Goal: Find specific page/section: Find specific page/section

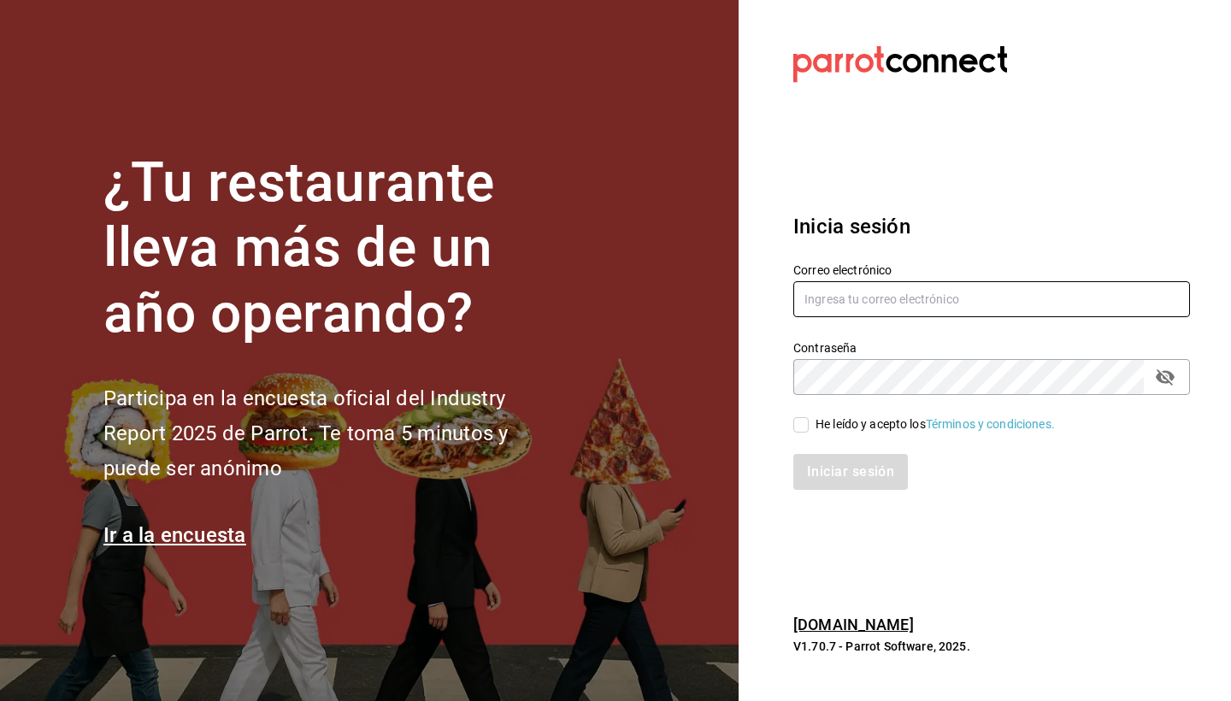
type input "[EMAIL_ADDRESS][DOMAIN_NAME]"
click at [1170, 380] on icon "passwordField" at bounding box center [1165, 377] width 21 height 21
click at [812, 425] on span "He leído y acepto los Términos y condiciones." at bounding box center [932, 425] width 246 height 18
click at [809, 425] on input "He leído y acepto los Términos y condiciones." at bounding box center [800, 424] width 15 height 15
checkbox input "true"
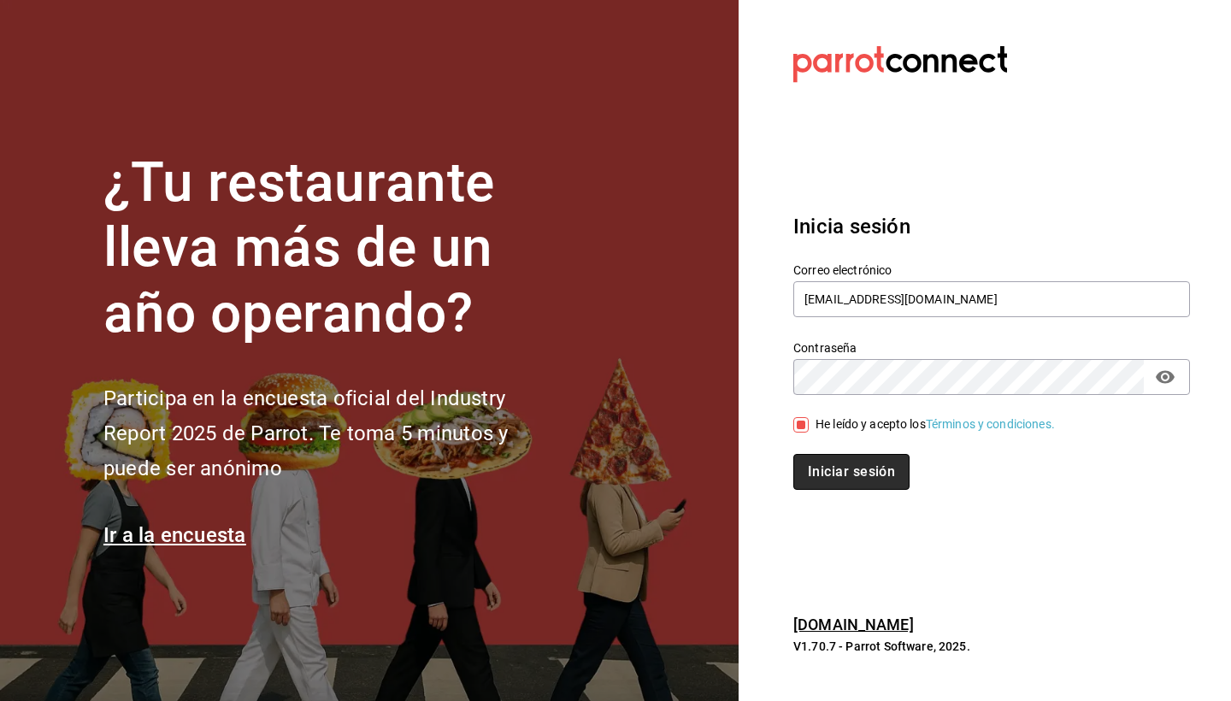
click at [823, 463] on button "Iniciar sesión" at bounding box center [851, 472] width 116 height 36
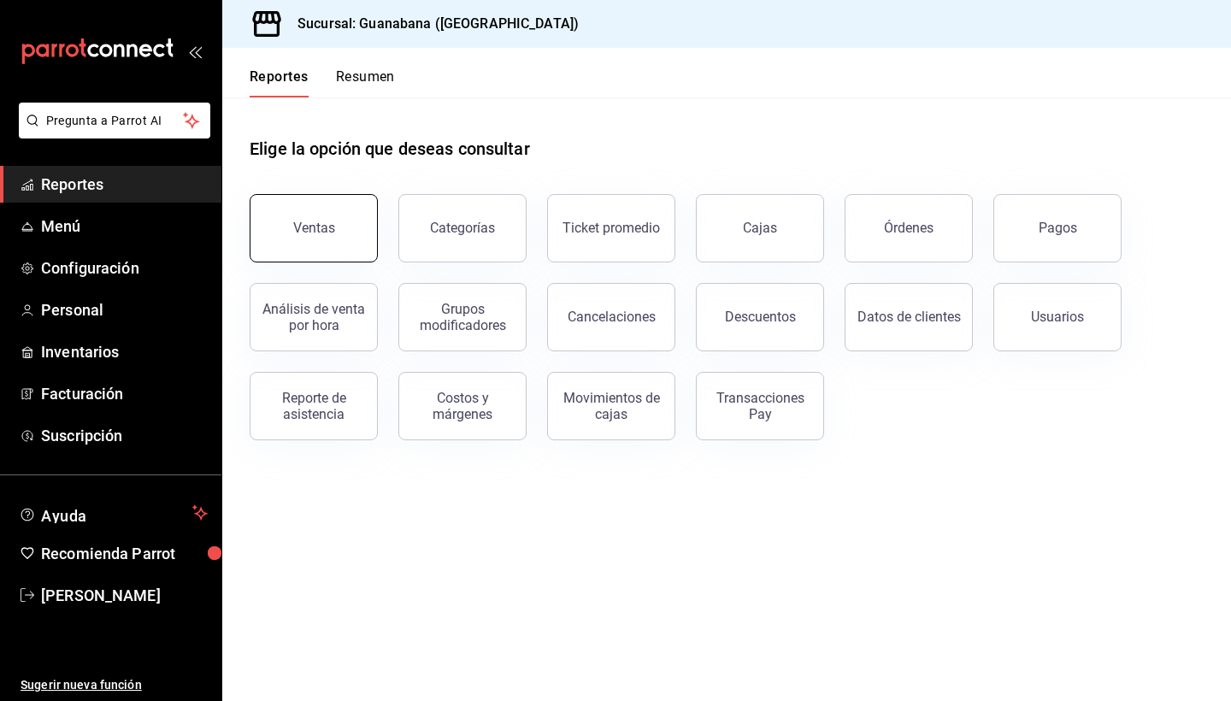
click at [303, 237] on button "Ventas" at bounding box center [314, 228] width 128 height 68
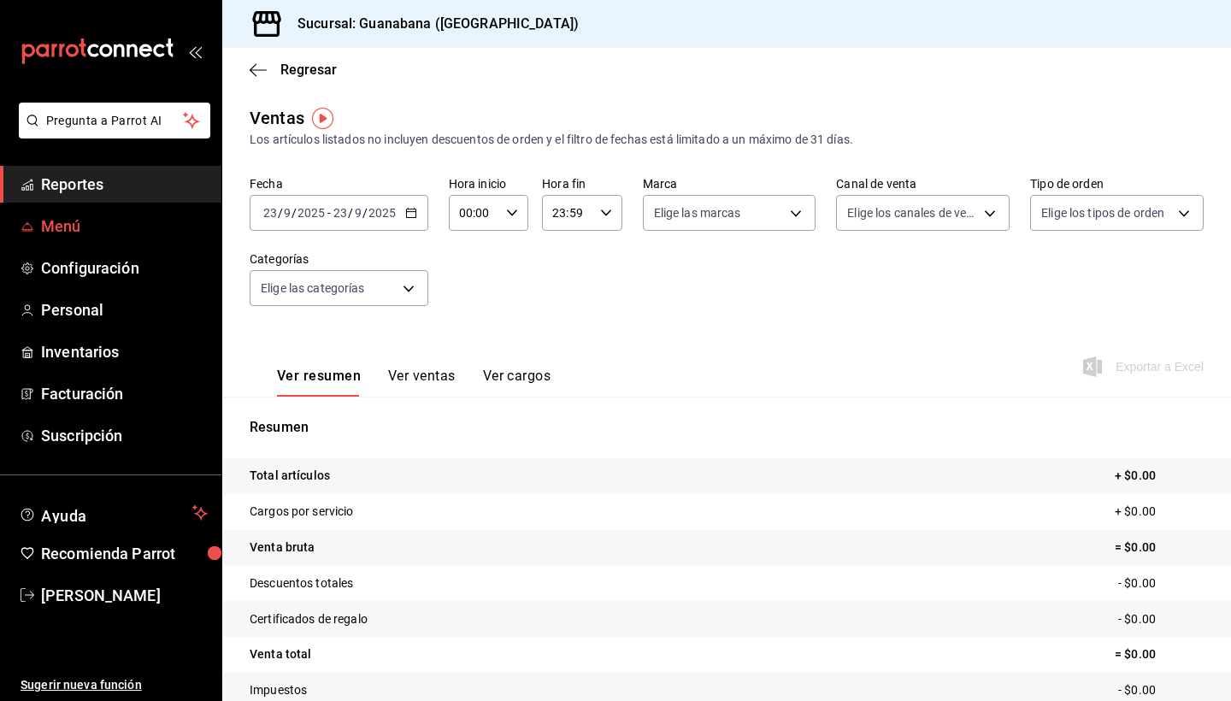
click at [127, 240] on link "Menú" at bounding box center [110, 226] width 221 height 37
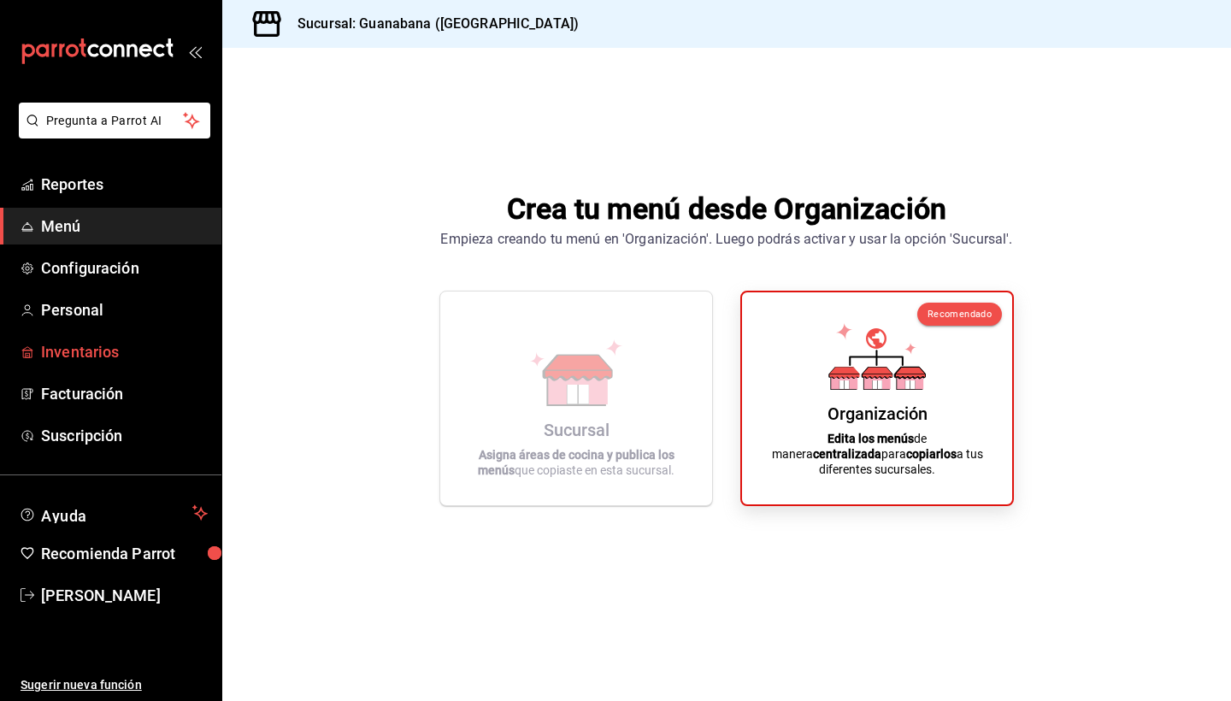
click at [90, 367] on link "Inventarios" at bounding box center [110, 351] width 221 height 37
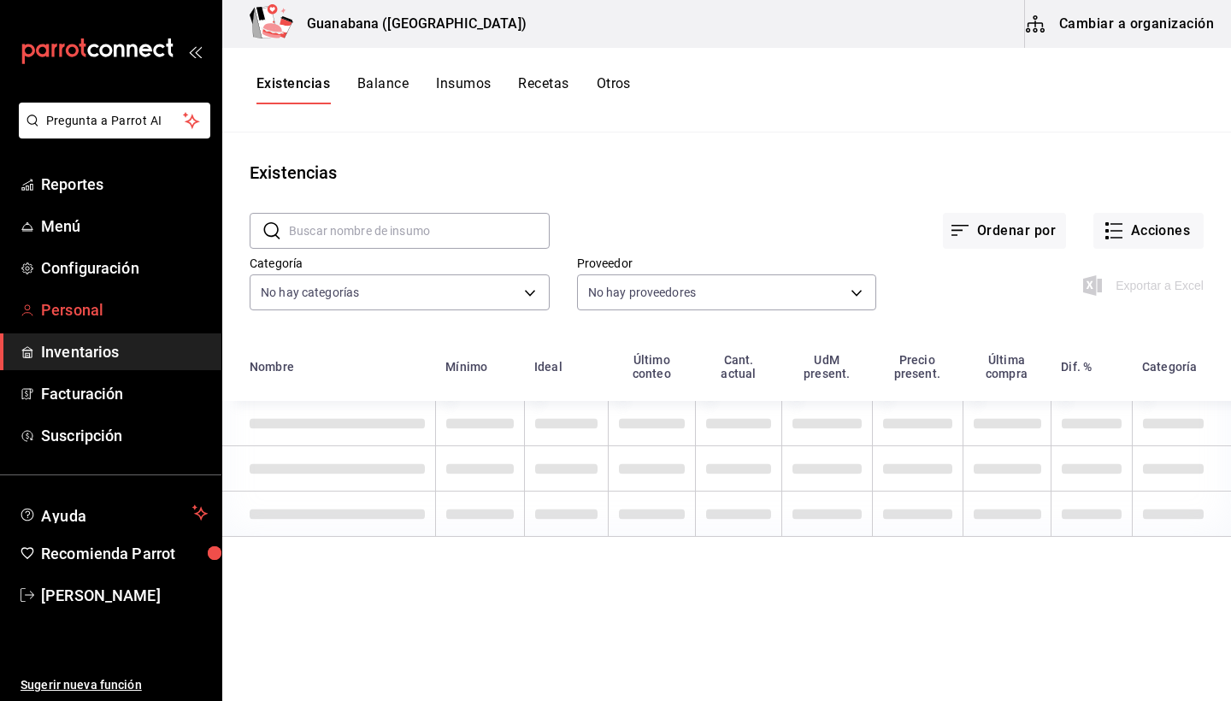
click at [97, 317] on span "Personal" at bounding box center [124, 309] width 167 height 23
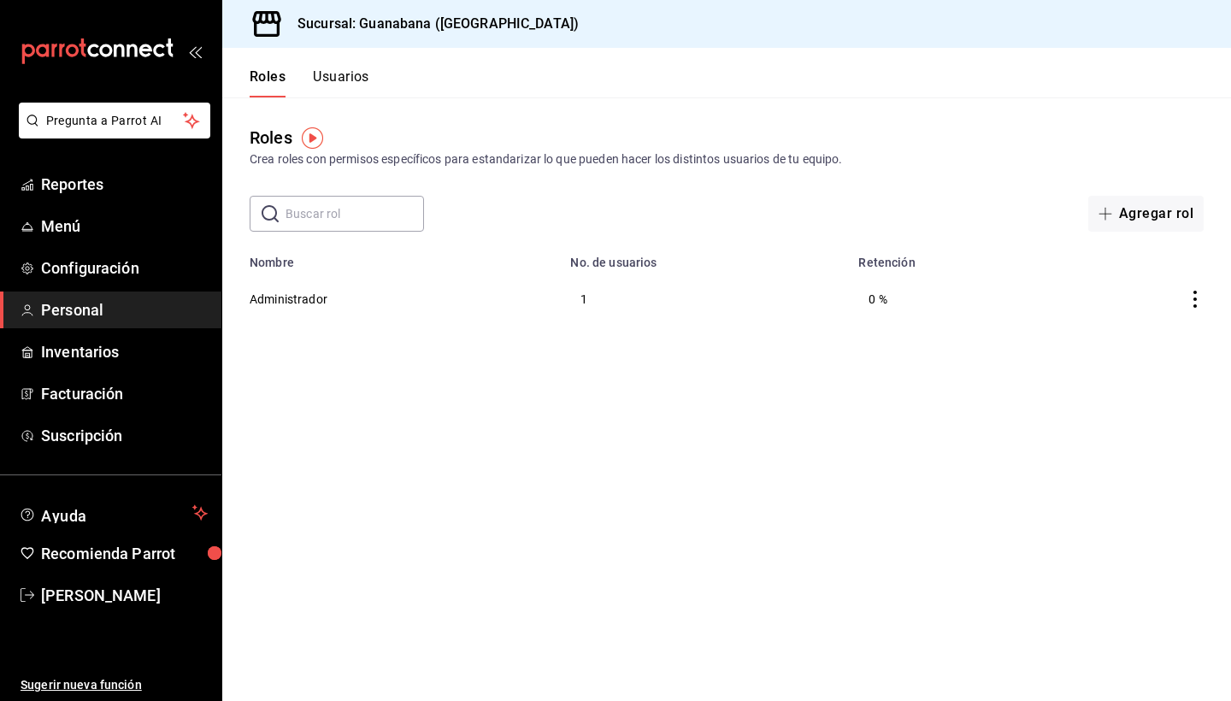
click at [815, 197] on div "​ ​ Agregar rol" at bounding box center [726, 214] width 1009 height 36
click at [123, 258] on span "Configuración" at bounding box center [124, 267] width 167 height 23
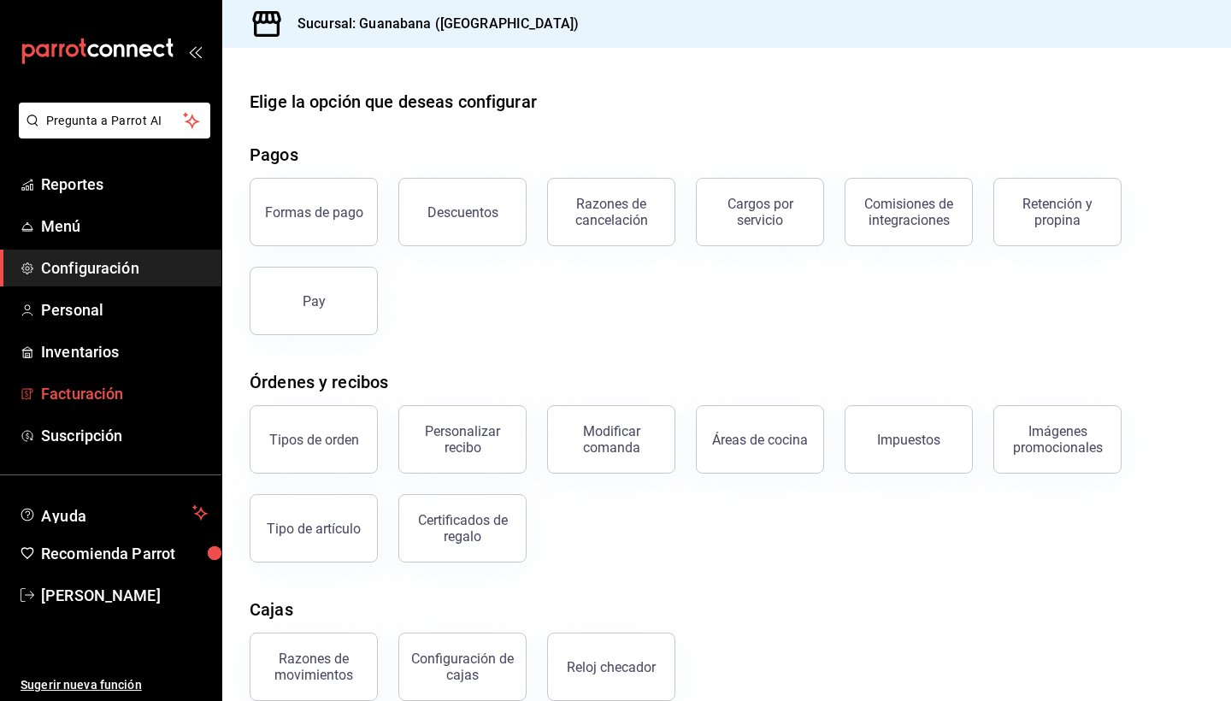
click at [91, 379] on link "Facturación" at bounding box center [110, 393] width 221 height 37
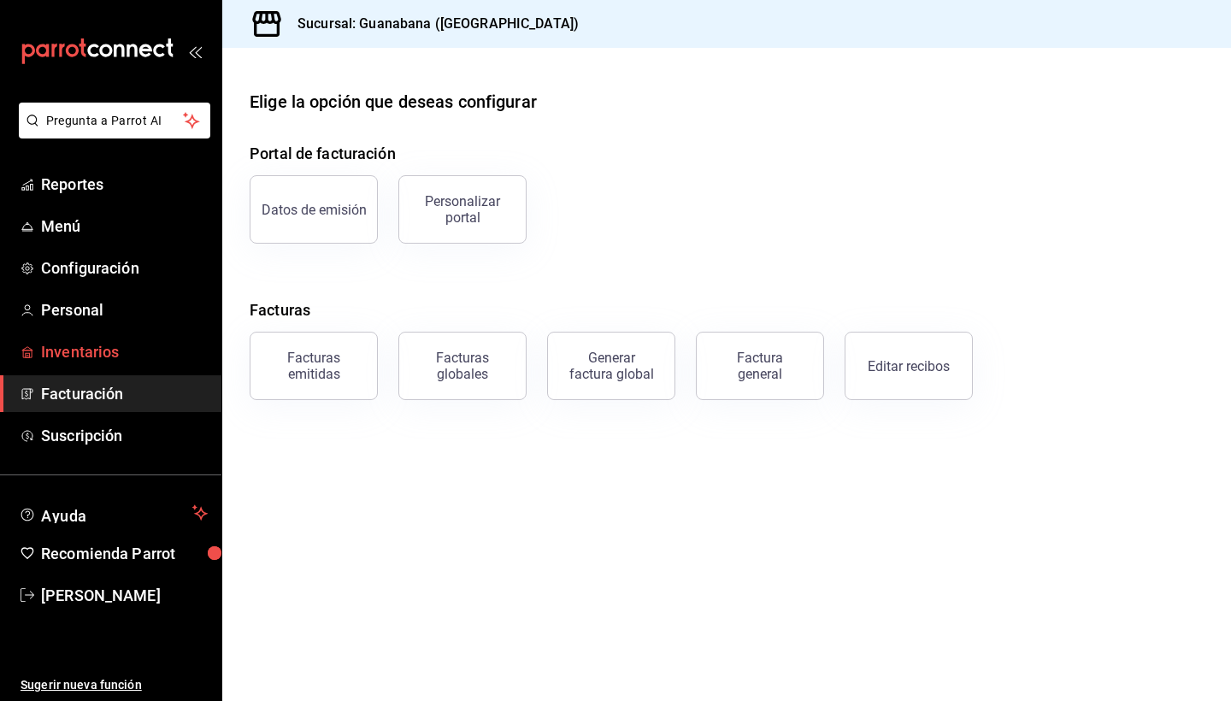
click at [114, 345] on span "Inventarios" at bounding box center [124, 351] width 167 height 23
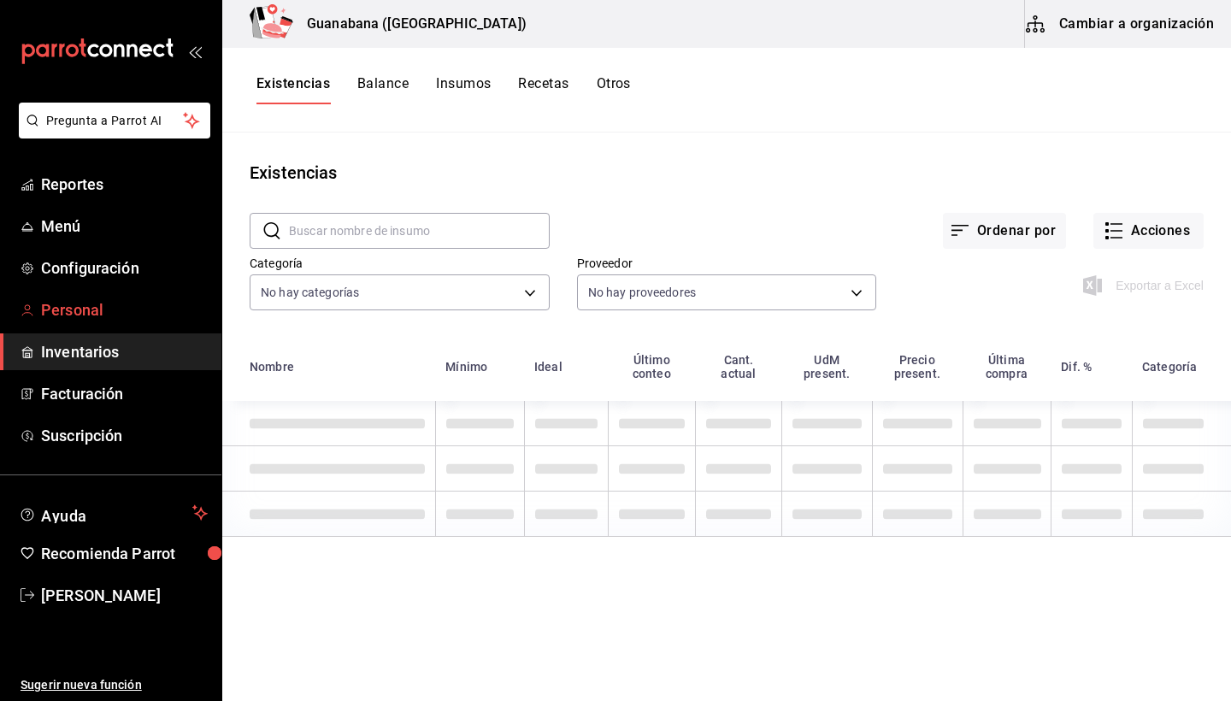
click at [73, 325] on link "Personal" at bounding box center [110, 310] width 221 height 37
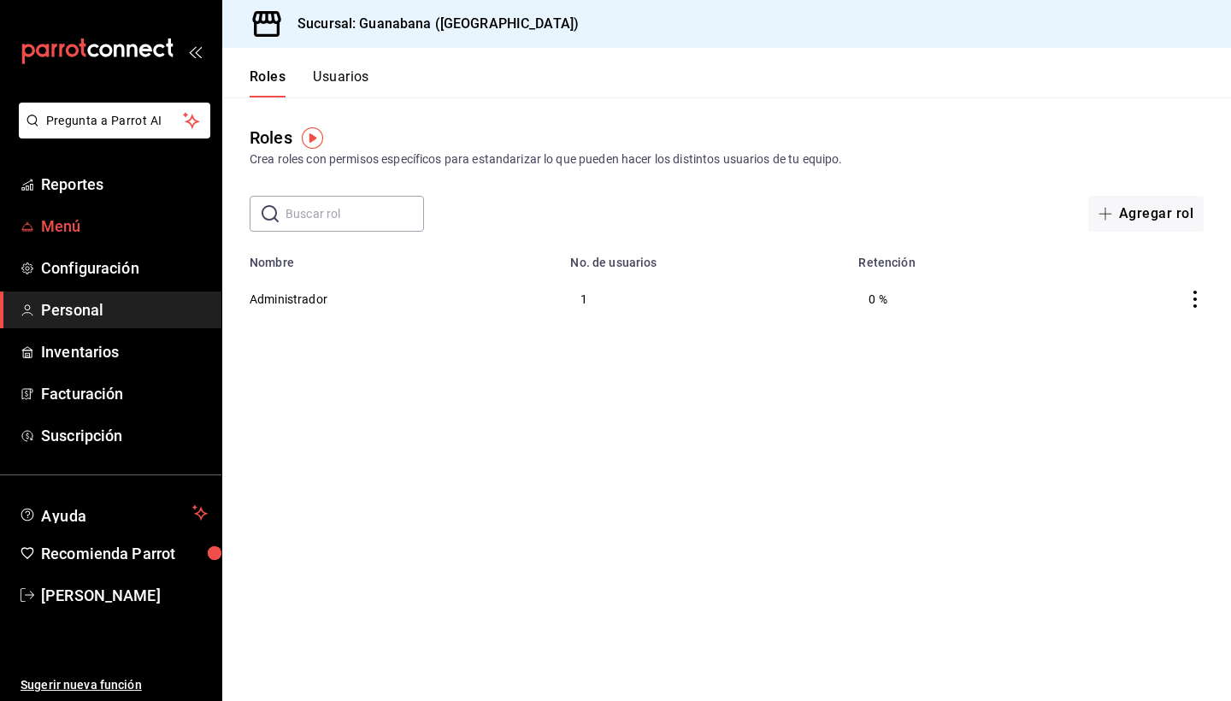
click at [118, 233] on span "Menú" at bounding box center [124, 226] width 167 height 23
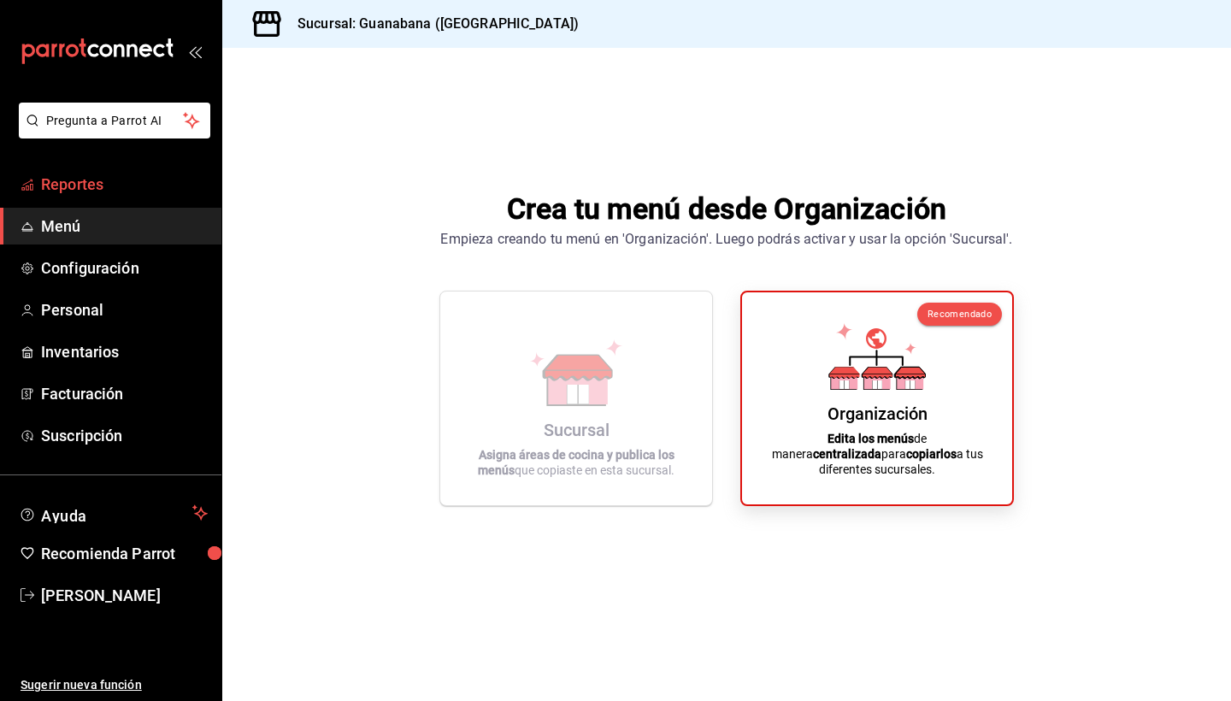
click at [72, 186] on span "Reportes" at bounding box center [124, 184] width 167 height 23
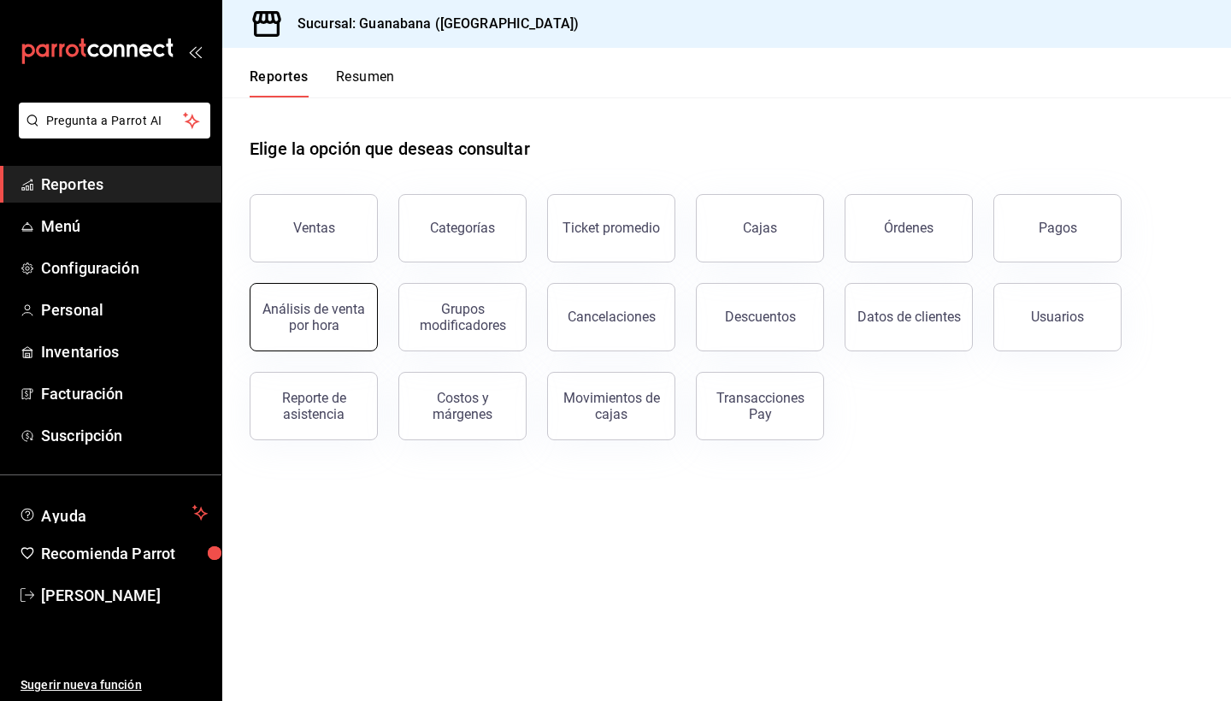
click at [339, 322] on div "Análisis de venta por hora" at bounding box center [314, 317] width 106 height 32
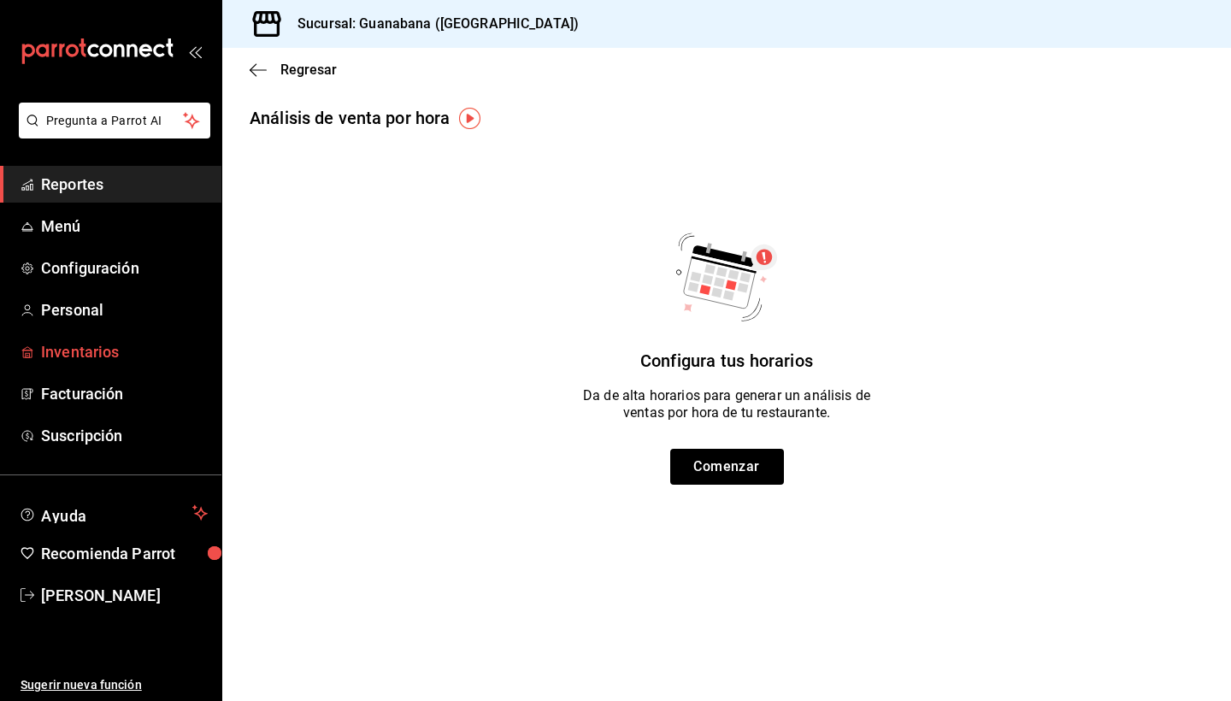
click at [95, 361] on span "Inventarios" at bounding box center [124, 351] width 167 height 23
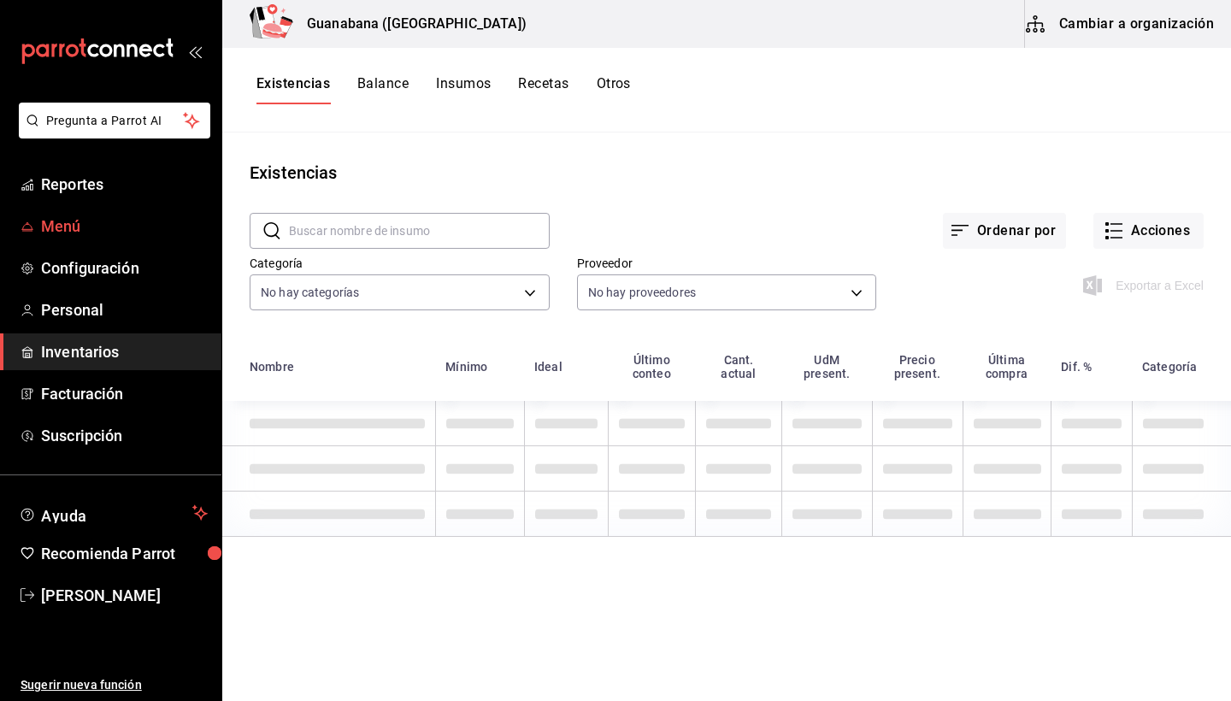
click at [108, 244] on link "Menú" at bounding box center [110, 226] width 221 height 37
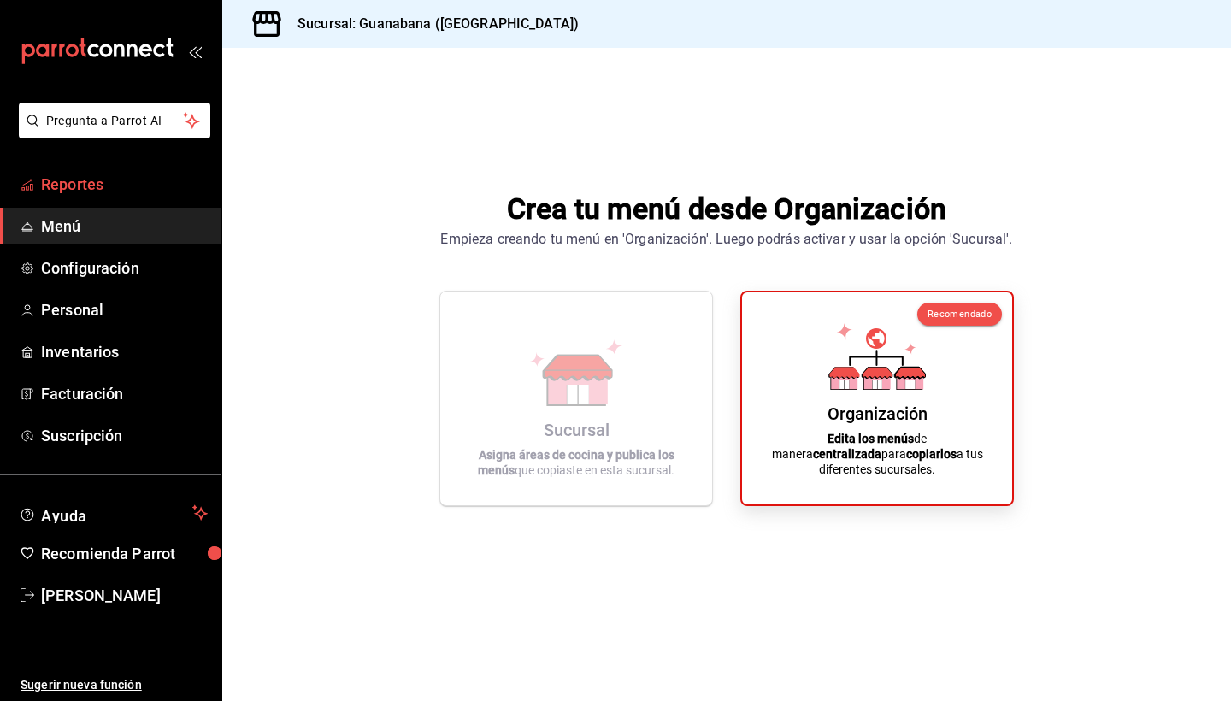
click at [104, 192] on span "Reportes" at bounding box center [124, 184] width 167 height 23
